Goal: Task Accomplishment & Management: Manage account settings

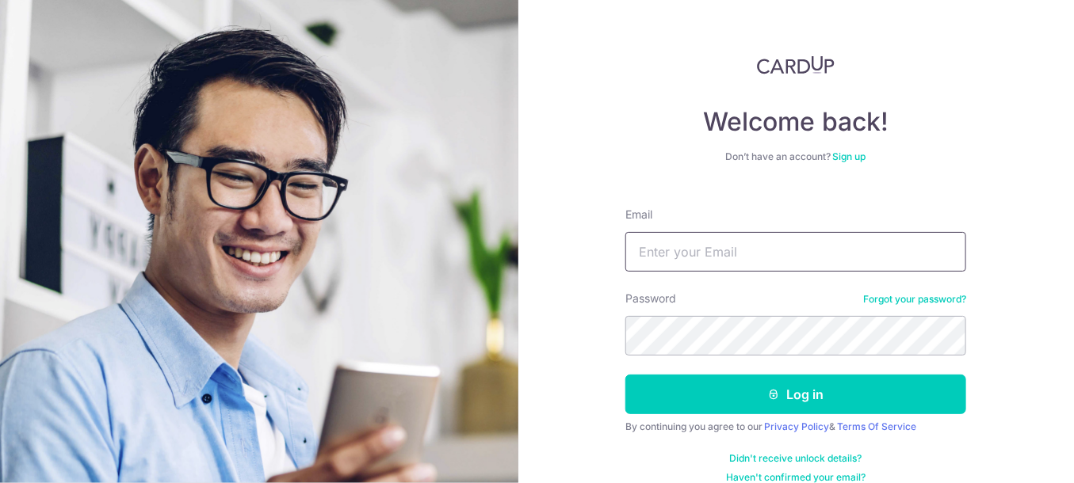
click at [708, 252] on input "Email" at bounding box center [795, 252] width 341 height 40
click at [705, 267] on input "Email" at bounding box center [795, 252] width 341 height 40
type input "[EMAIL_ADDRESS][DOMAIN_NAME]"
click at [625, 375] on button "Log in" at bounding box center [795, 395] width 341 height 40
